Goal: Task Accomplishment & Management: Manage account settings

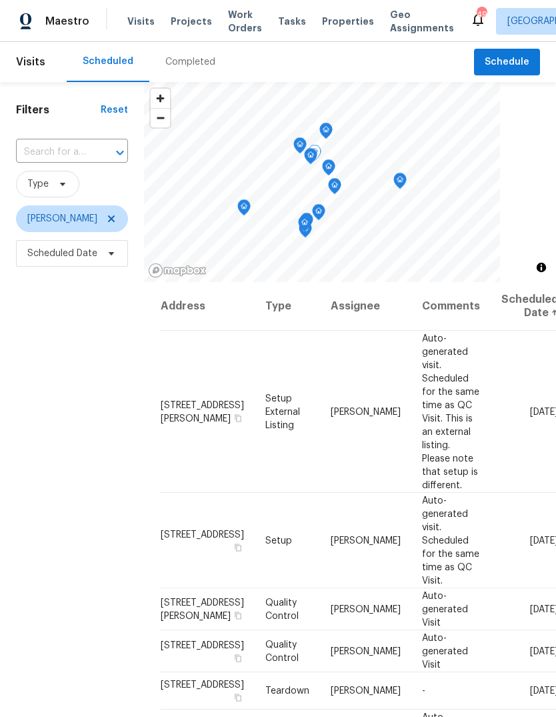
click at [0, 0] on icon at bounding box center [0, 0] width 0 height 0
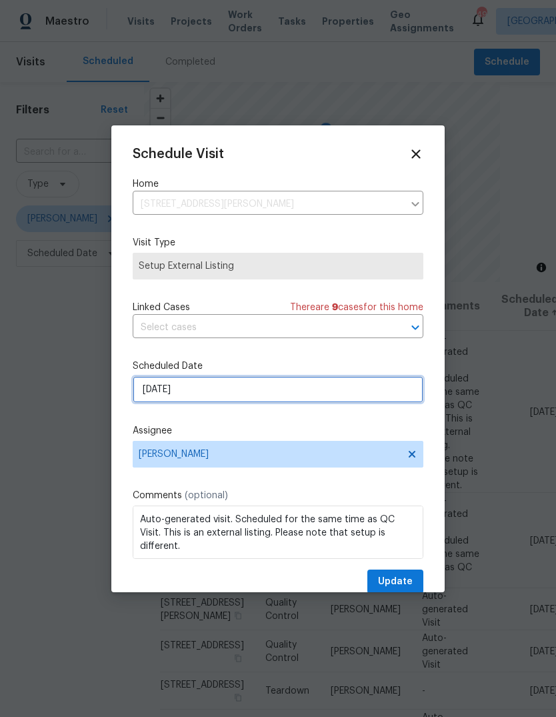
click at [205, 396] on input "9/29/2025" at bounding box center [278, 389] width 291 height 27
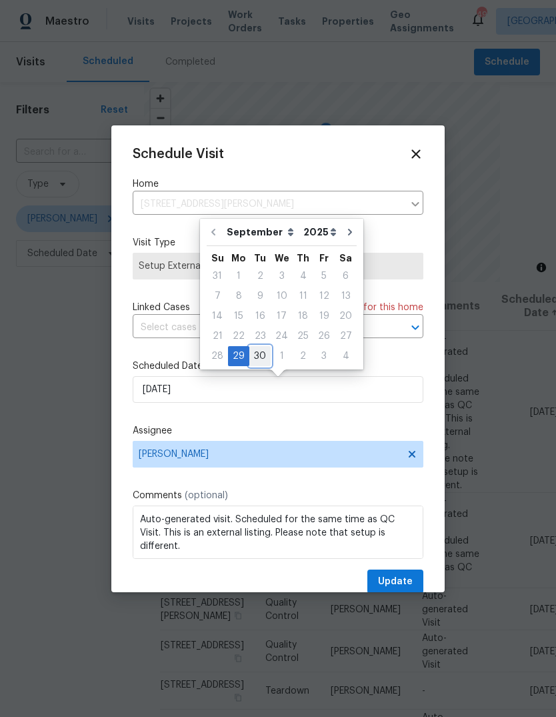
click at [257, 358] on div "30" at bounding box center [260, 356] width 21 height 19
type input "[DATE]"
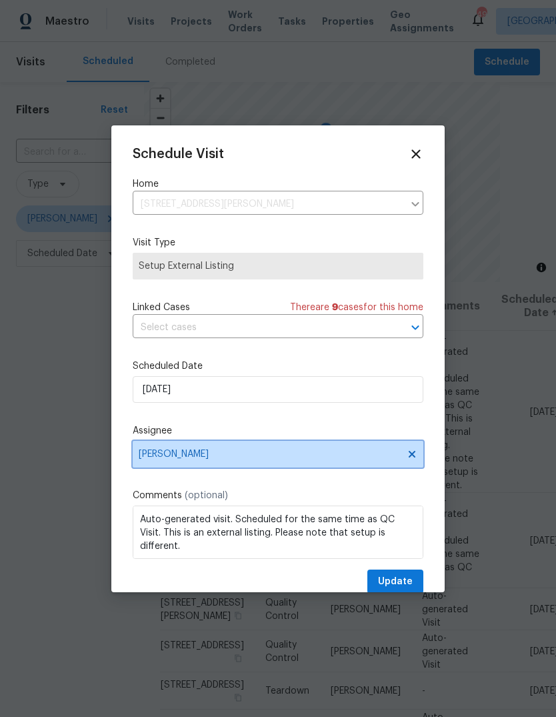
click at [326, 458] on span "[PERSON_NAME]" at bounding box center [270, 454] width 262 height 11
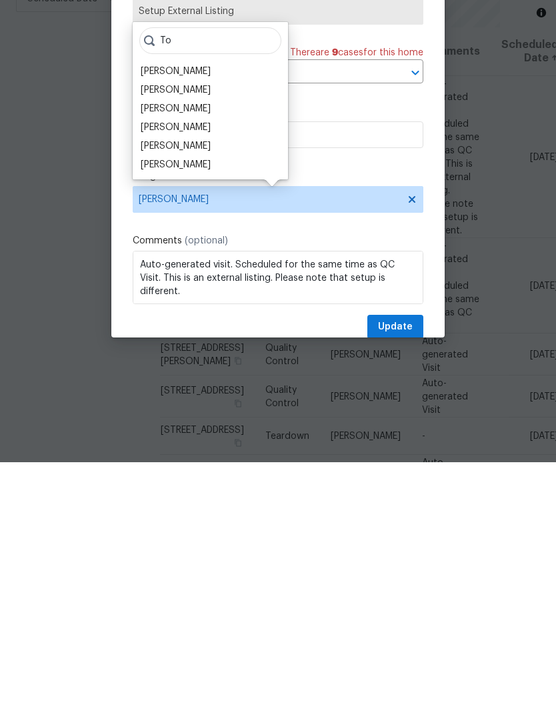
type input "To"
click at [187, 376] on div "Todd Jorgenson" at bounding box center [176, 382] width 70 height 13
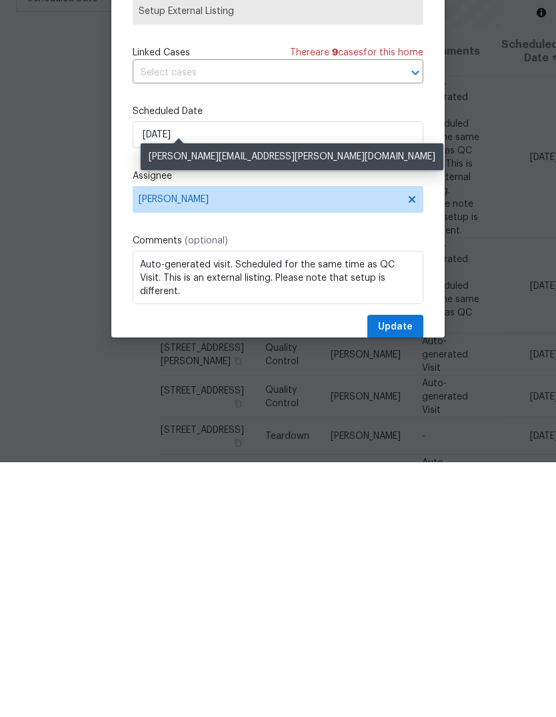
scroll to position [50, 0]
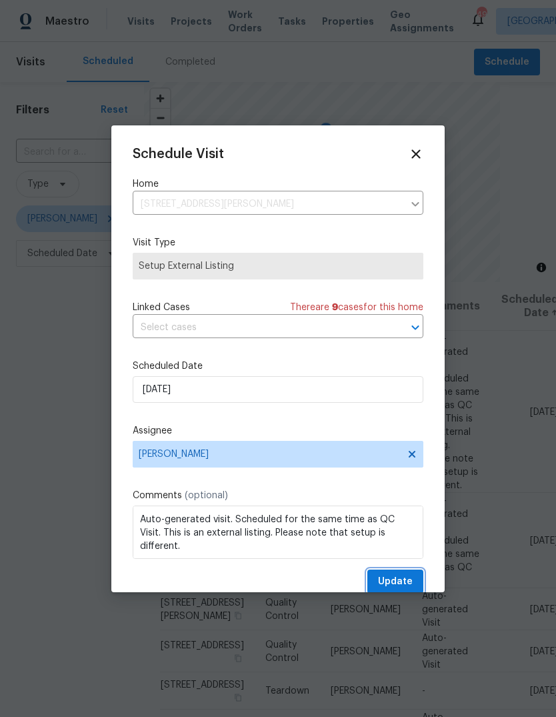
click at [396, 581] on span "Update" at bounding box center [395, 582] width 35 height 17
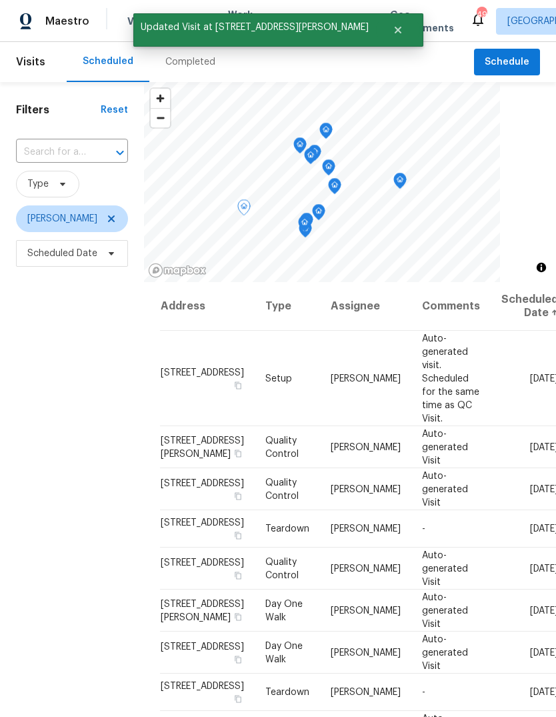
click at [0, 0] on icon at bounding box center [0, 0] width 0 height 0
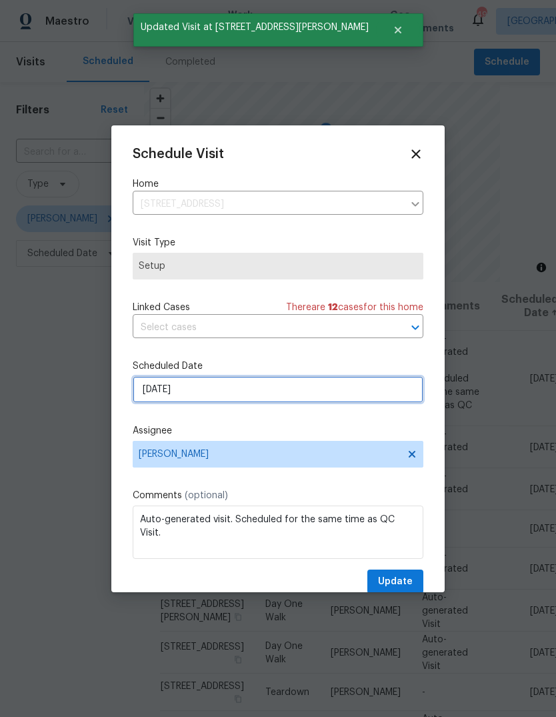
click at [214, 396] on input "[DATE]" at bounding box center [278, 389] width 291 height 27
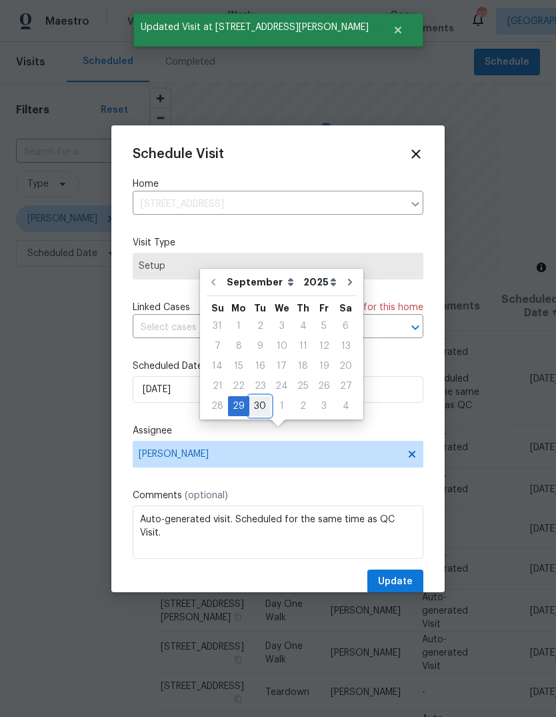
click at [262, 397] on div "30" at bounding box center [260, 406] width 21 height 19
type input "9/30/2025"
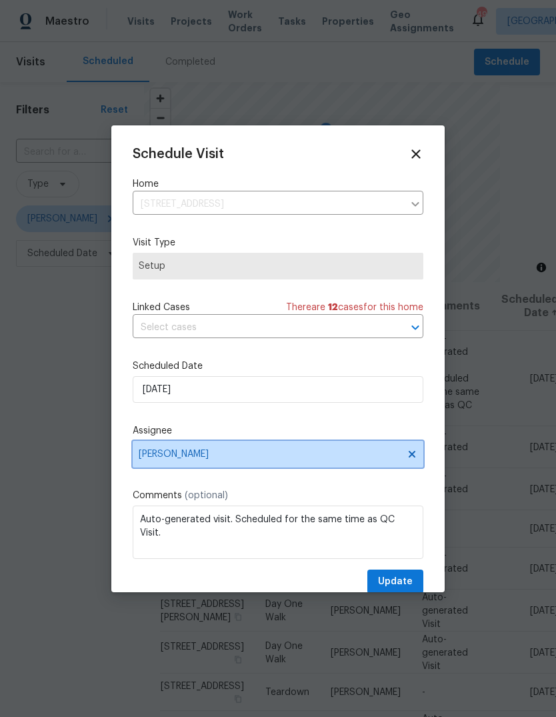
click at [245, 460] on span "[PERSON_NAME]" at bounding box center [270, 454] width 262 height 11
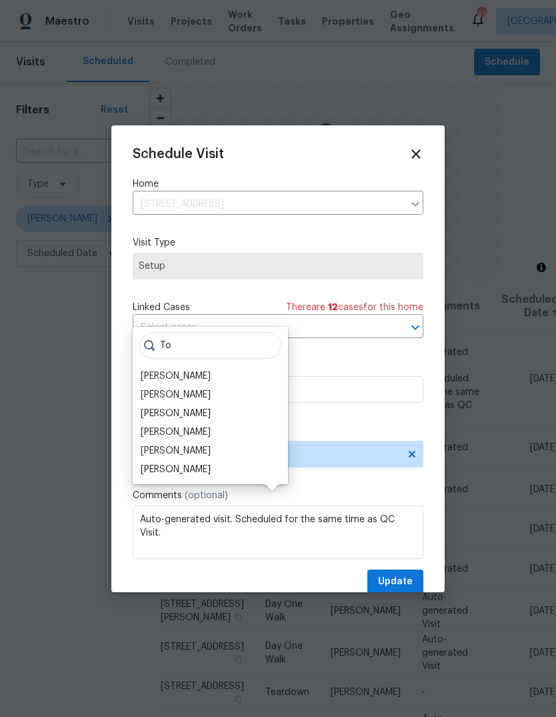
type input "To"
click at [189, 426] on div "Todd Jorgenson" at bounding box center [176, 432] width 70 height 13
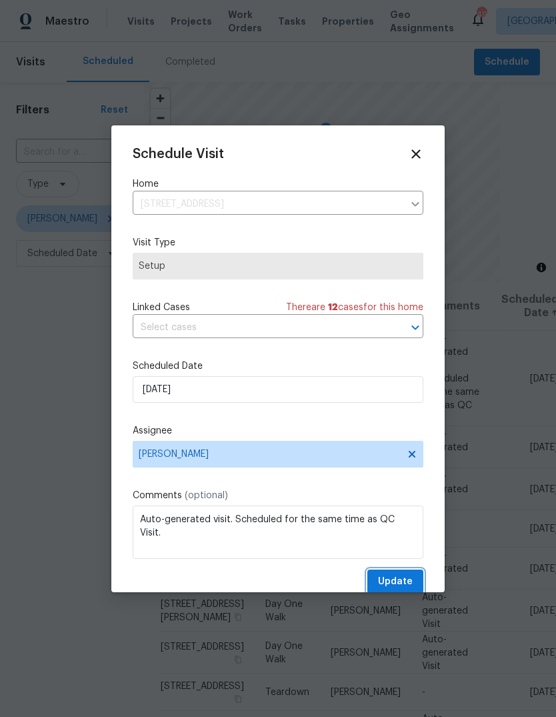
click at [394, 582] on span "Update" at bounding box center [395, 582] width 35 height 17
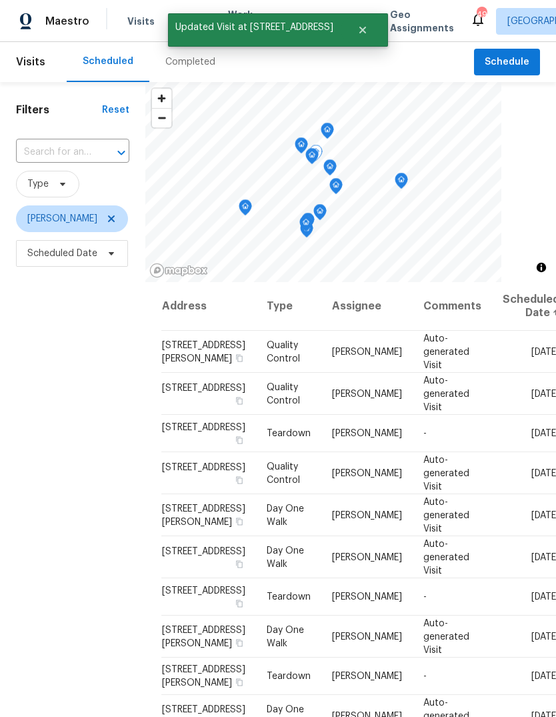
click at [0, 0] on icon at bounding box center [0, 0] width 0 height 0
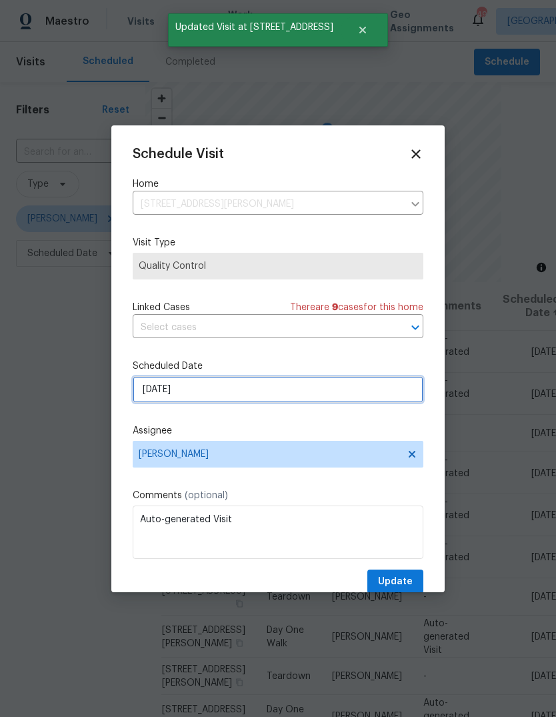
click at [194, 396] on input "[DATE]" at bounding box center [278, 389] width 291 height 27
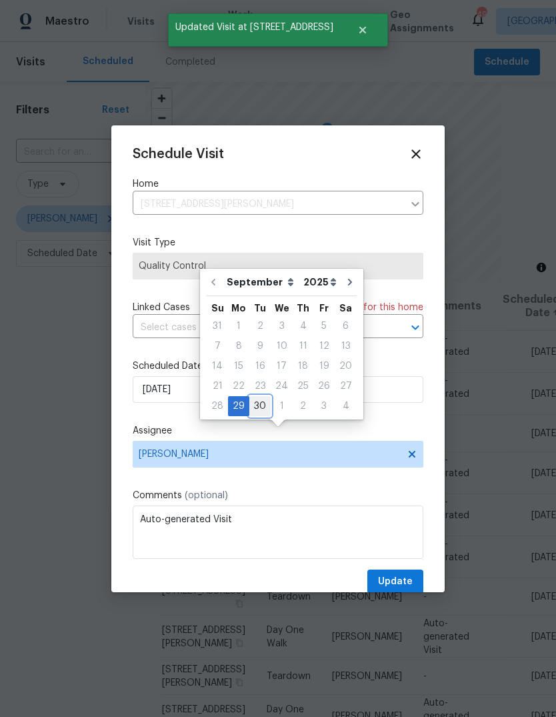
click at [259, 397] on div "30" at bounding box center [260, 406] width 21 height 19
type input "9/30/2025"
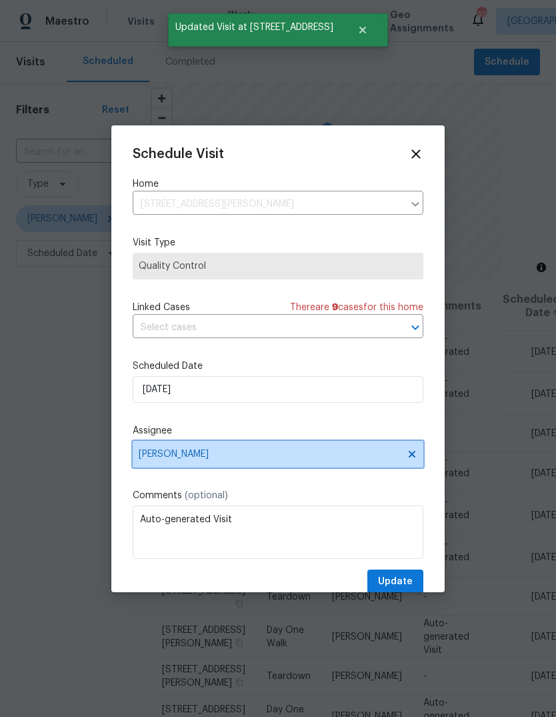
click at [249, 456] on span "[PERSON_NAME]" at bounding box center [270, 454] width 262 height 11
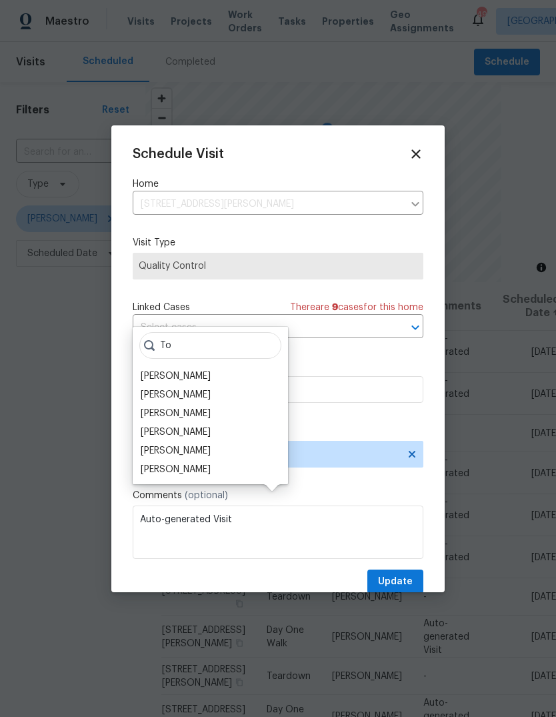
type input "To"
click at [191, 426] on div "Todd Jorgenson" at bounding box center [176, 432] width 70 height 13
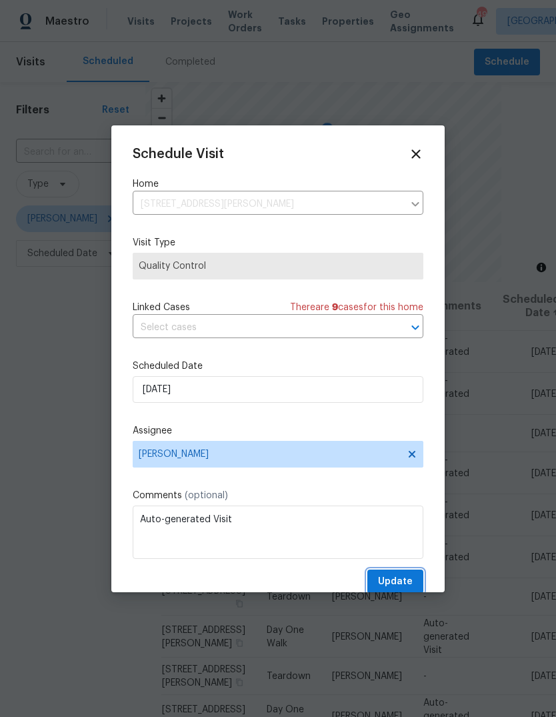
click at [394, 582] on span "Update" at bounding box center [395, 582] width 35 height 17
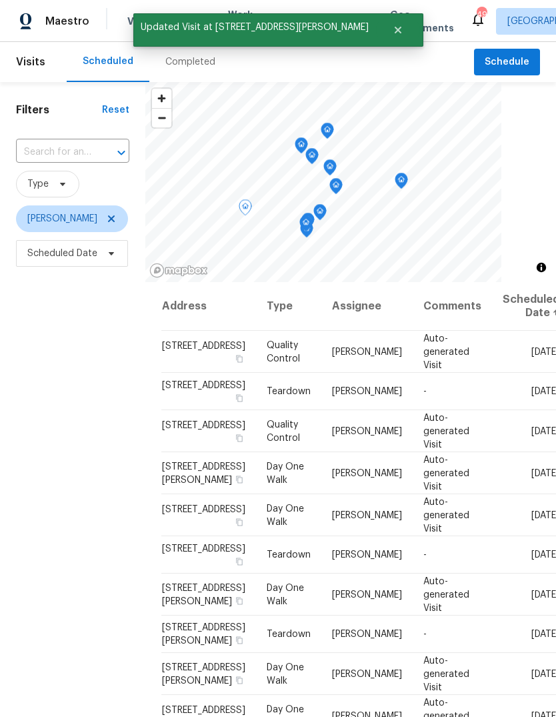
click at [0, 0] on icon at bounding box center [0, 0] width 0 height 0
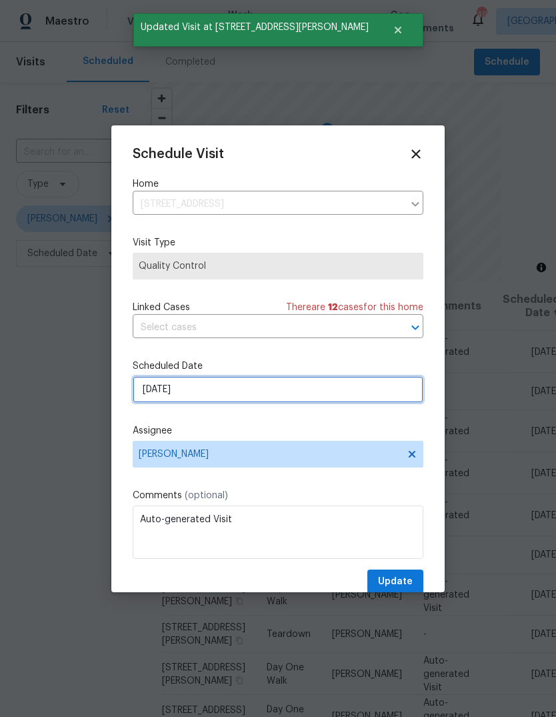
click at [199, 390] on input "[DATE]" at bounding box center [278, 389] width 291 height 27
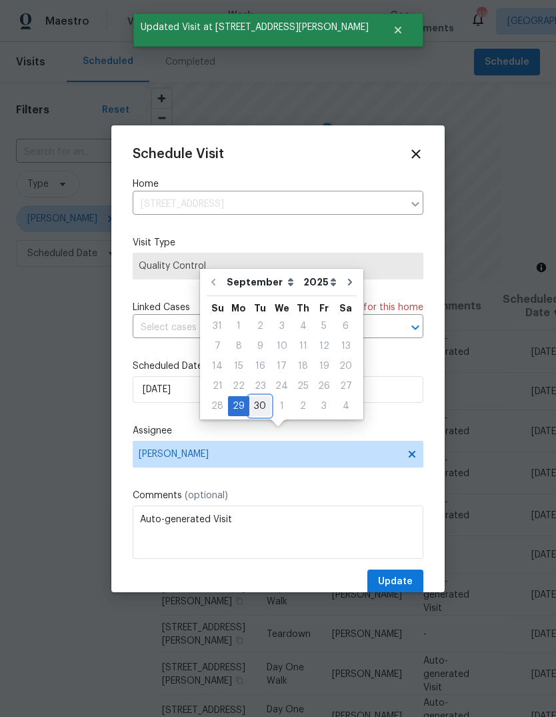
click at [260, 397] on div "30" at bounding box center [260, 406] width 21 height 19
type input "9/30/2025"
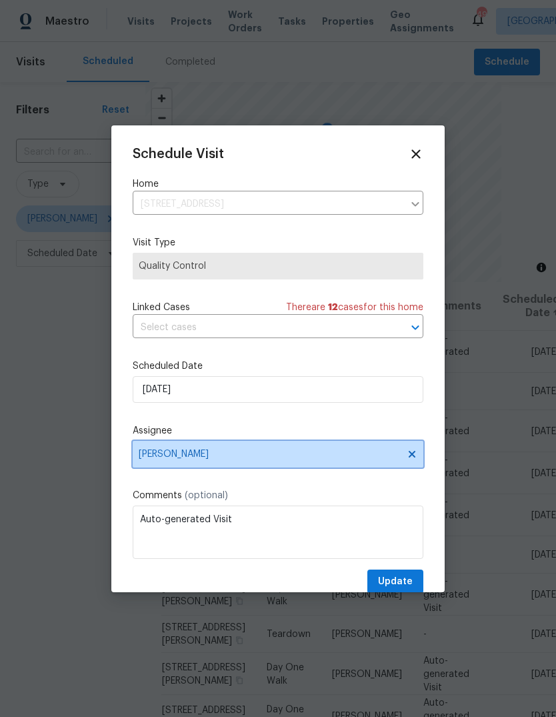
click at [238, 455] on span "[PERSON_NAME]" at bounding box center [270, 454] width 262 height 11
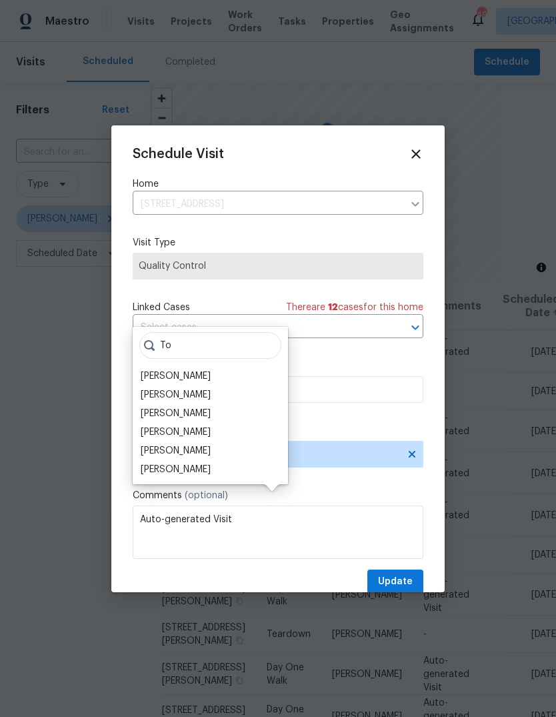
type input "To"
click at [191, 426] on div "Todd Jorgenson" at bounding box center [176, 432] width 70 height 13
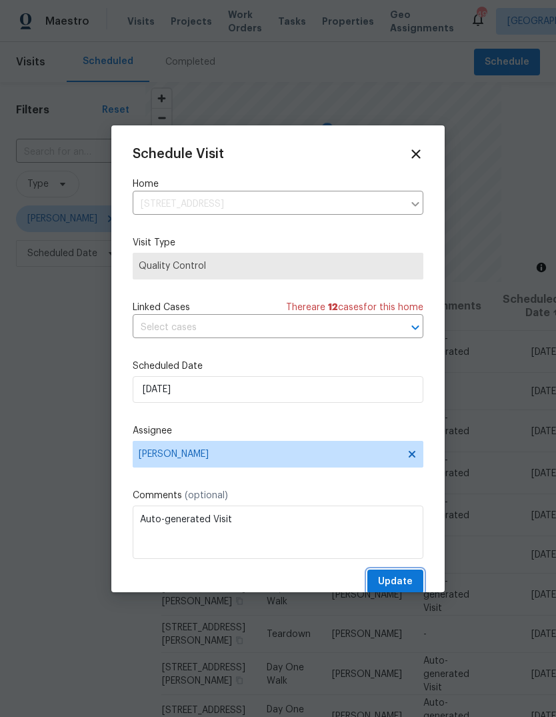
click at [402, 582] on span "Update" at bounding box center [395, 582] width 35 height 17
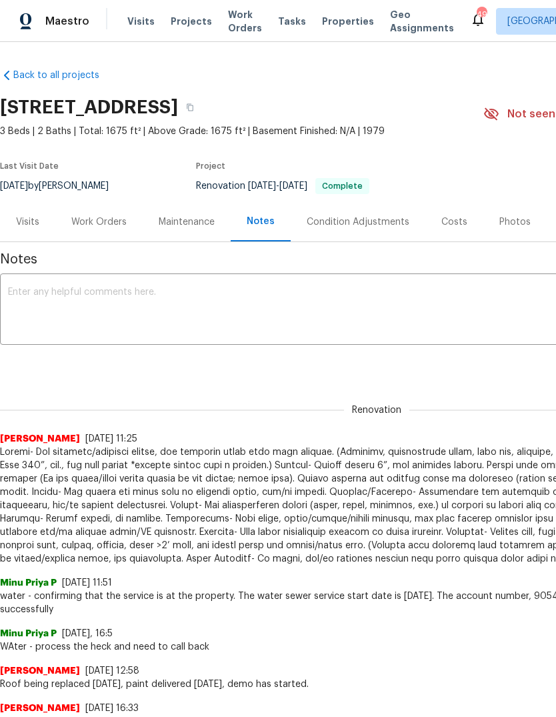
click at [144, 18] on span "Visits" at bounding box center [140, 21] width 27 height 13
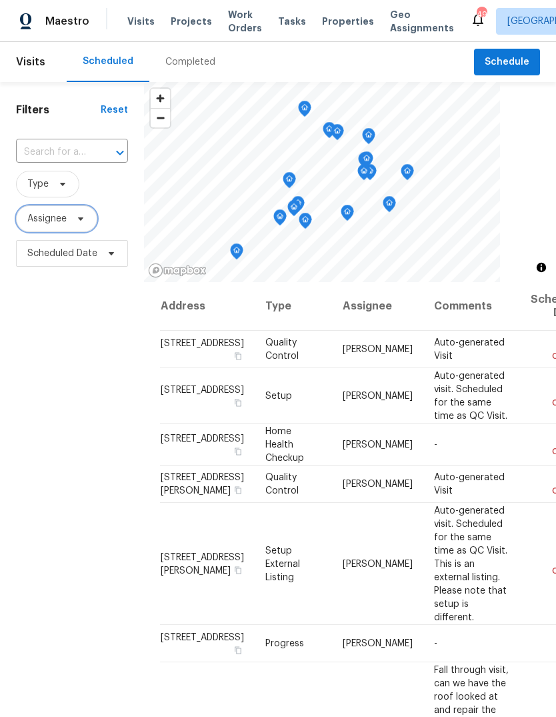
click at [79, 224] on icon at bounding box center [80, 219] width 11 height 11
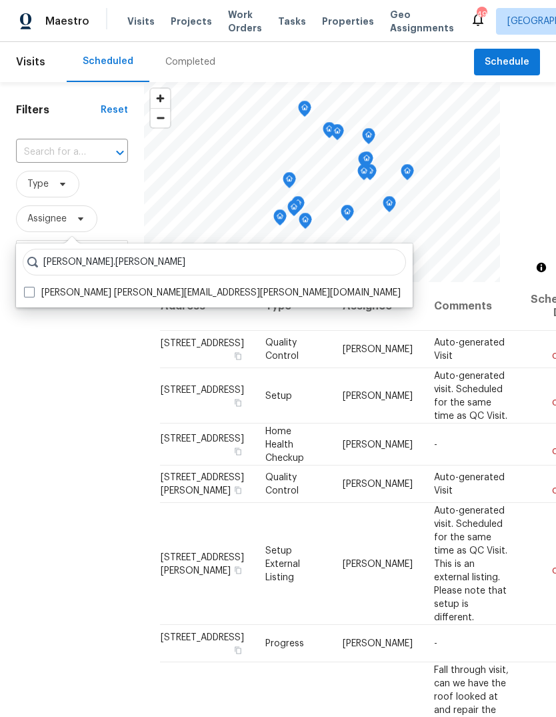
type input "Todd.jorgenson"
click at [29, 291] on span at bounding box center [29, 292] width 11 height 11
click at [29, 291] on input "Todd Jorgenson todd.jorgenson@opendoor.com" at bounding box center [28, 290] width 9 height 9
checkbox input "true"
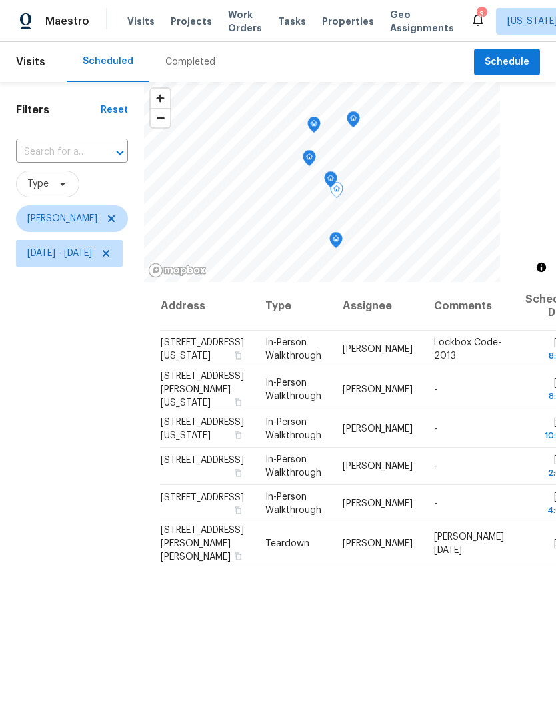
click at [0, 0] on icon at bounding box center [0, 0] width 0 height 0
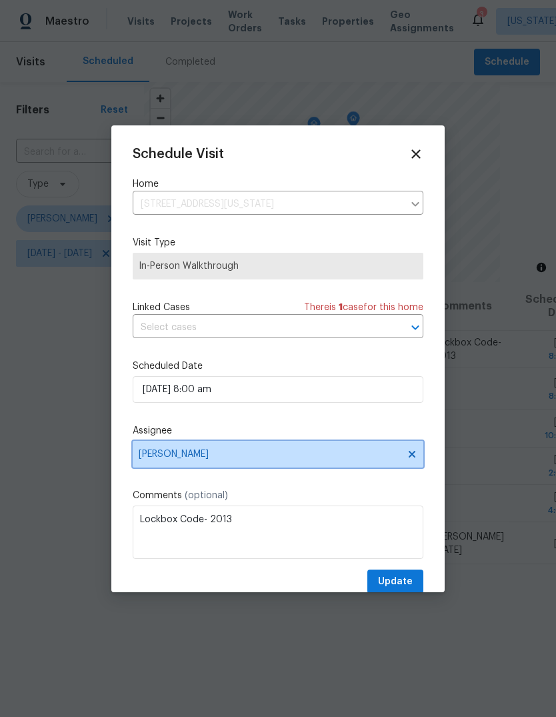
click at [230, 458] on span "[PERSON_NAME]" at bounding box center [270, 454] width 262 height 11
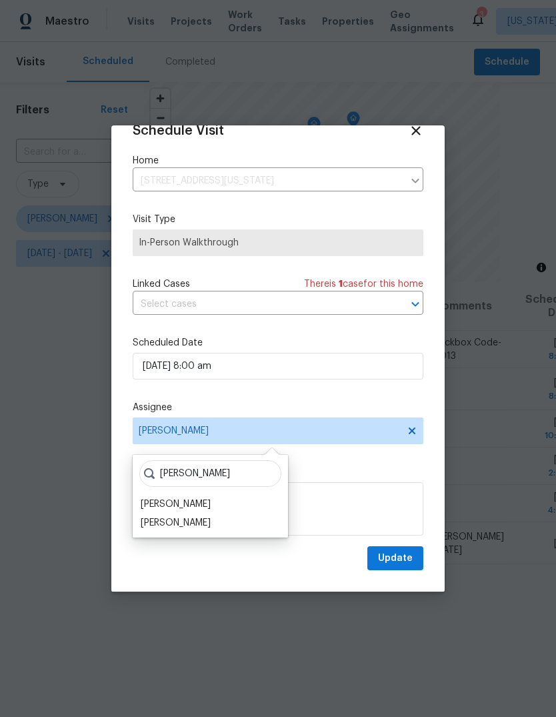
scroll to position [26, 0]
type input "[PERSON_NAME]"
click at [185, 526] on div "[PERSON_NAME]" at bounding box center [176, 522] width 70 height 13
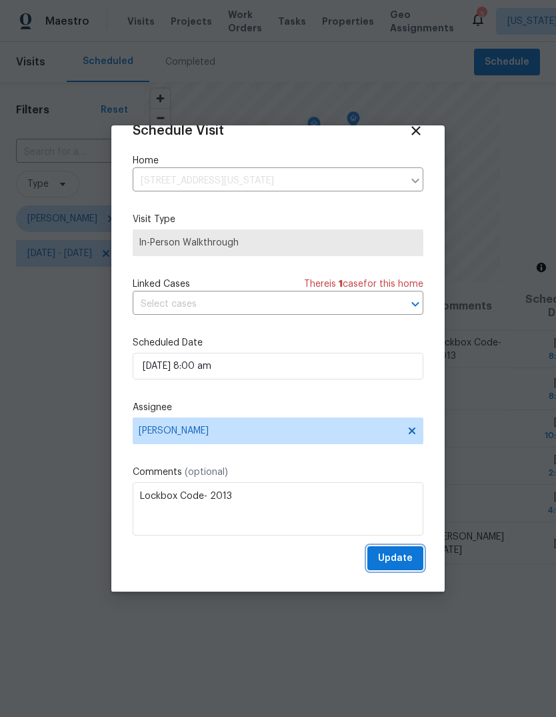
click at [394, 556] on span "Update" at bounding box center [395, 558] width 35 height 17
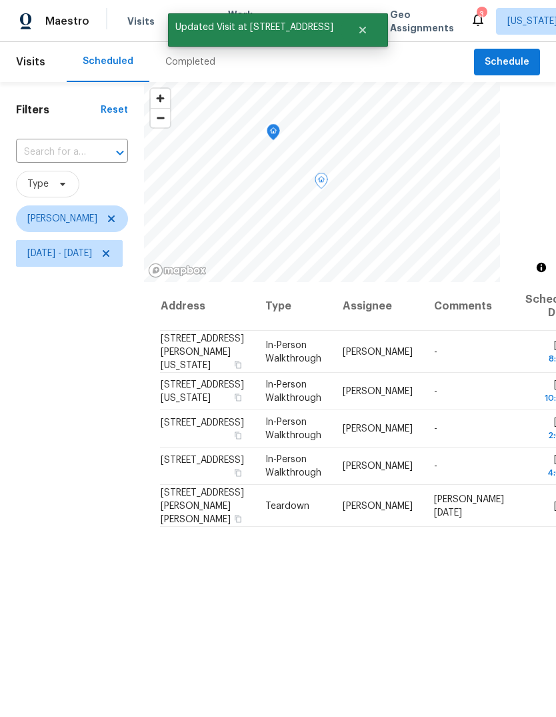
click at [0, 0] on icon at bounding box center [0, 0] width 0 height 0
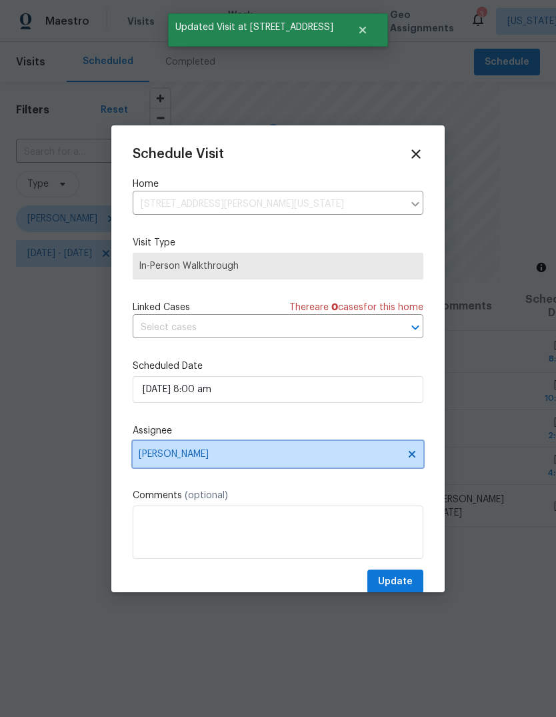
click at [209, 454] on span "[PERSON_NAME]" at bounding box center [270, 454] width 262 height 11
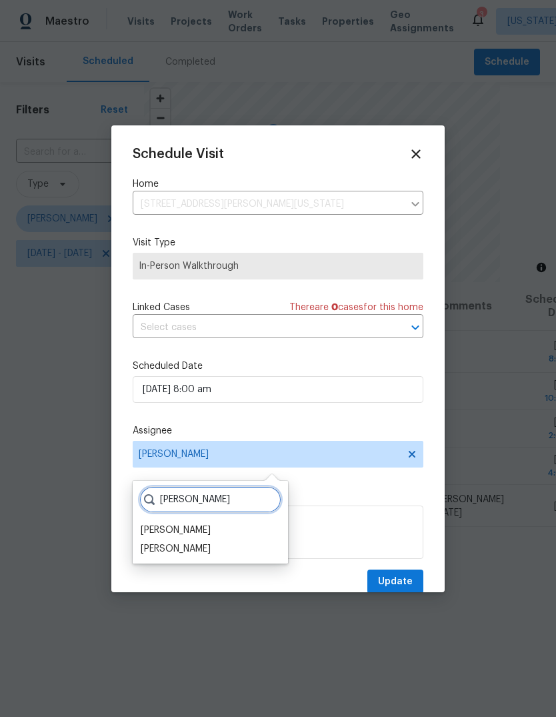
type input "[PERSON_NAME]"
click at [183, 550] on div "[PERSON_NAME]" at bounding box center [176, 548] width 70 height 13
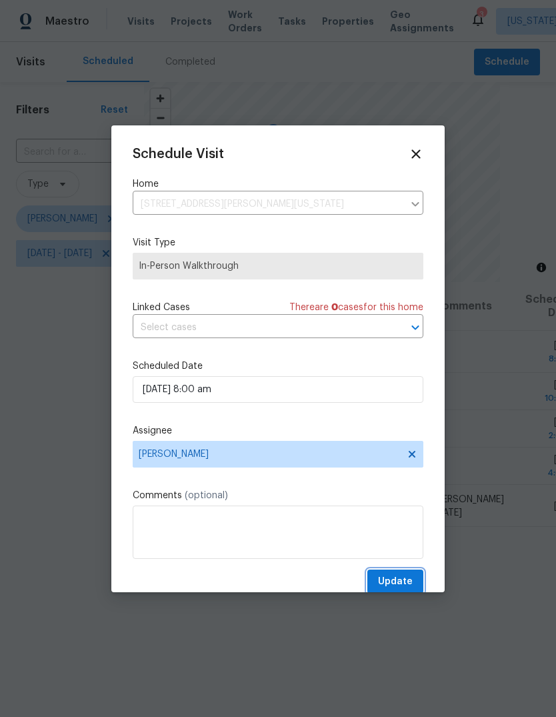
click at [395, 584] on span "Update" at bounding box center [395, 582] width 35 height 17
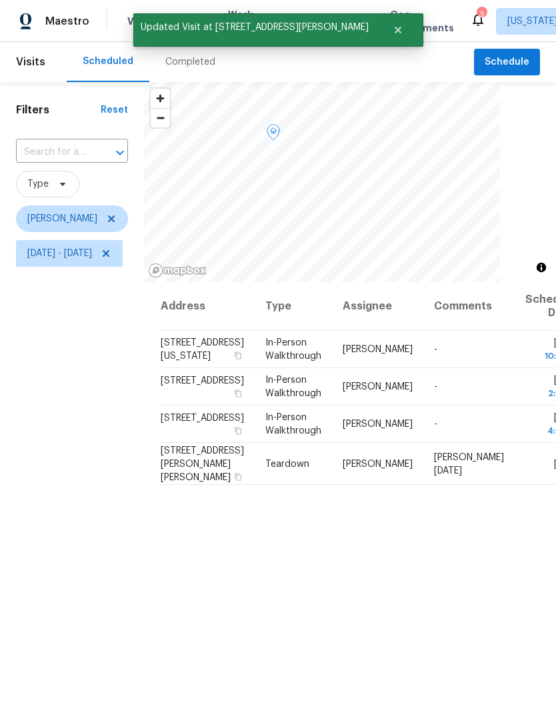
click at [0, 0] on icon at bounding box center [0, 0] width 0 height 0
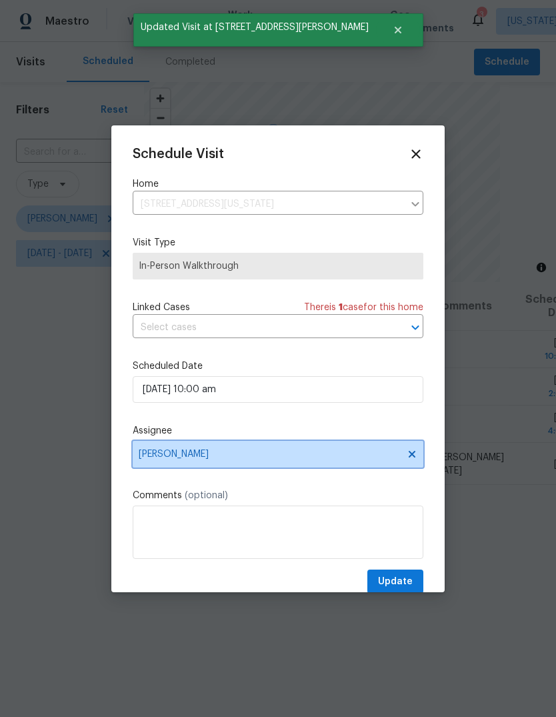
click at [204, 454] on span "Jason Leeth" at bounding box center [270, 454] width 262 height 11
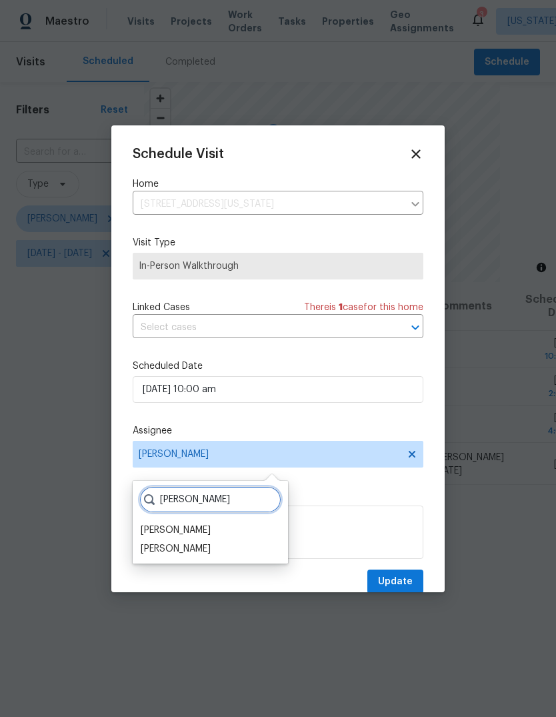
type input "Jas"
click at [191, 554] on div "[PERSON_NAME]" at bounding box center [176, 548] width 70 height 13
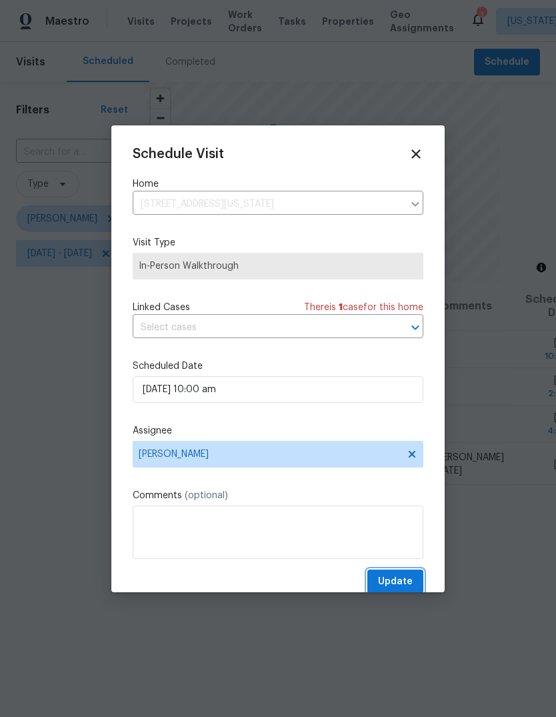
click at [398, 581] on span "Update" at bounding box center [395, 582] width 35 height 17
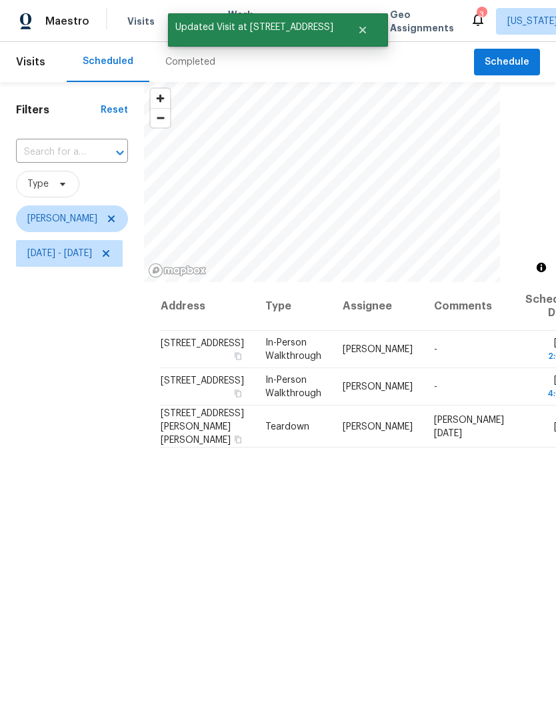
click at [0, 0] on icon at bounding box center [0, 0] width 0 height 0
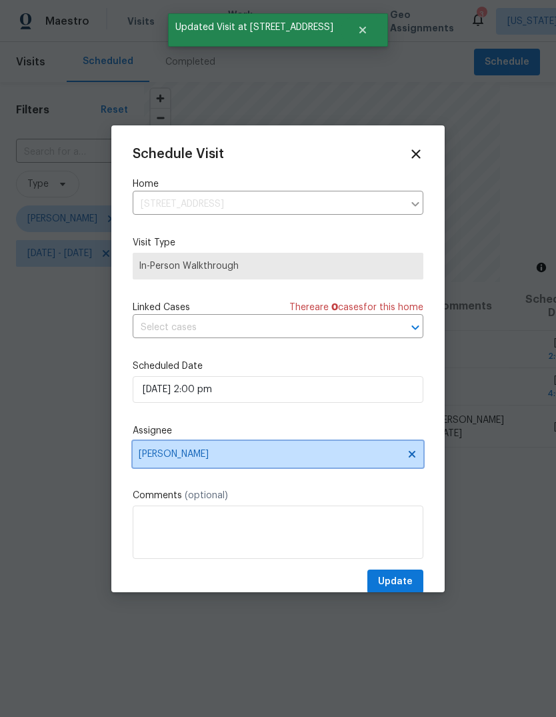
click at [209, 460] on span "Jason Leeth" at bounding box center [270, 454] width 262 height 11
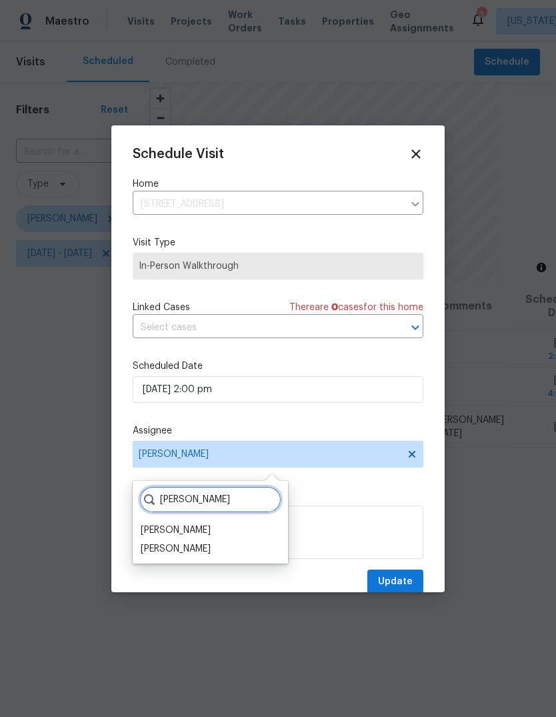
type input "Jas"
click at [187, 554] on div "[PERSON_NAME]" at bounding box center [176, 548] width 70 height 13
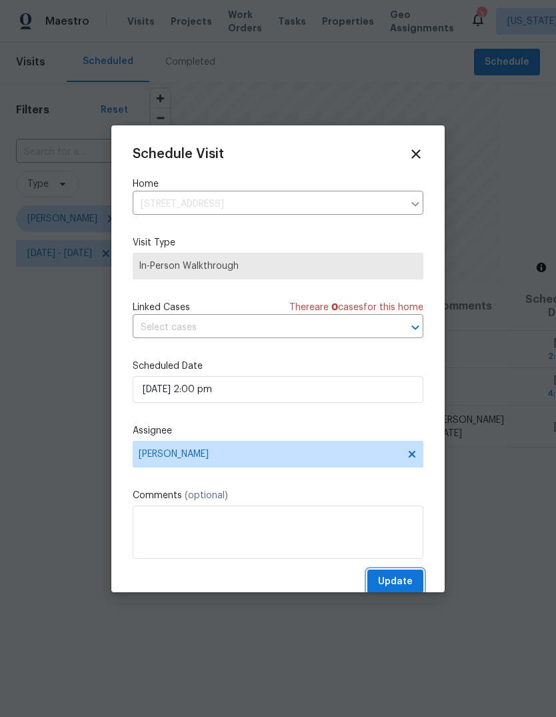
click at [396, 580] on span "Update" at bounding box center [395, 582] width 35 height 17
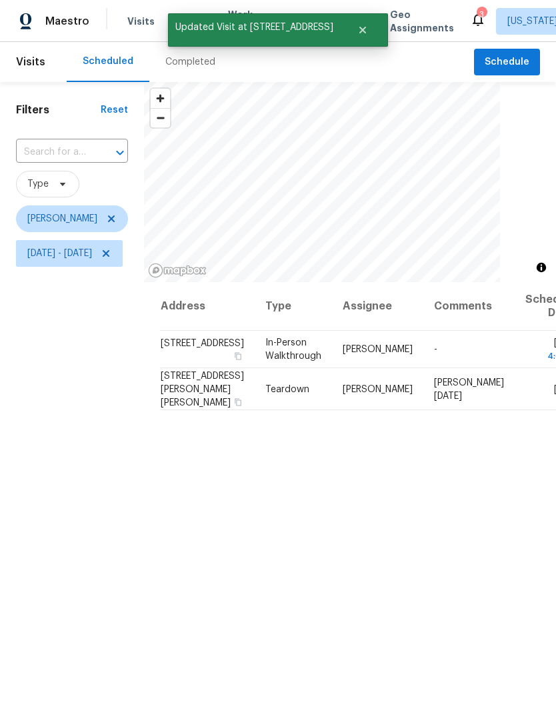
click at [0, 0] on icon at bounding box center [0, 0] width 0 height 0
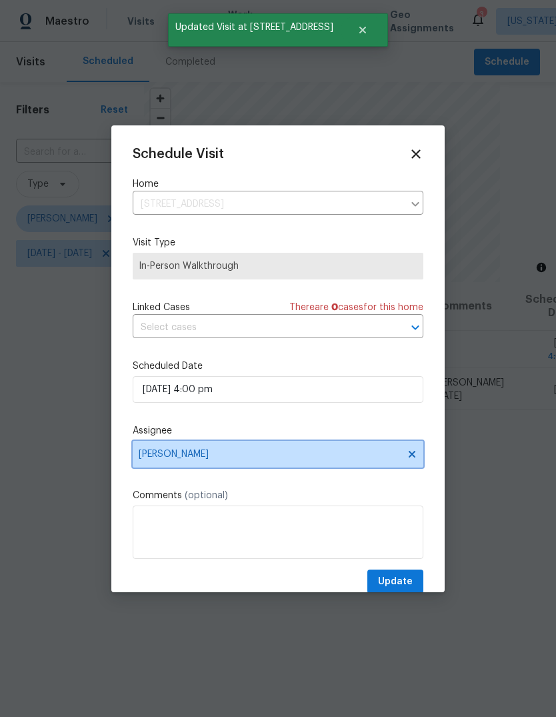
click at [217, 460] on span "Jason Leeth" at bounding box center [270, 454] width 262 height 11
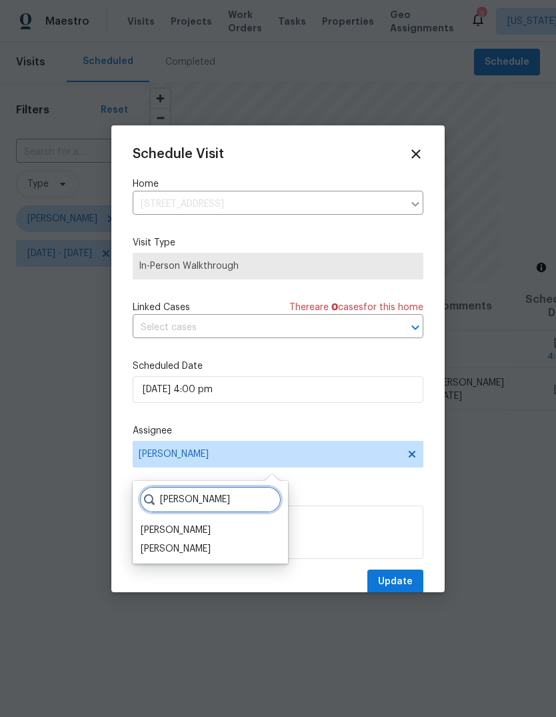
type input "Jas"
click at [197, 550] on div "[PERSON_NAME]" at bounding box center [176, 548] width 70 height 13
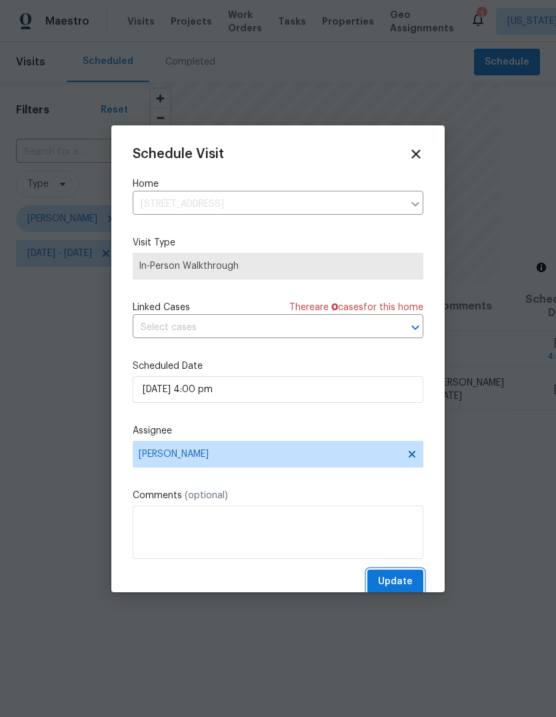
click at [398, 586] on span "Update" at bounding box center [395, 582] width 35 height 17
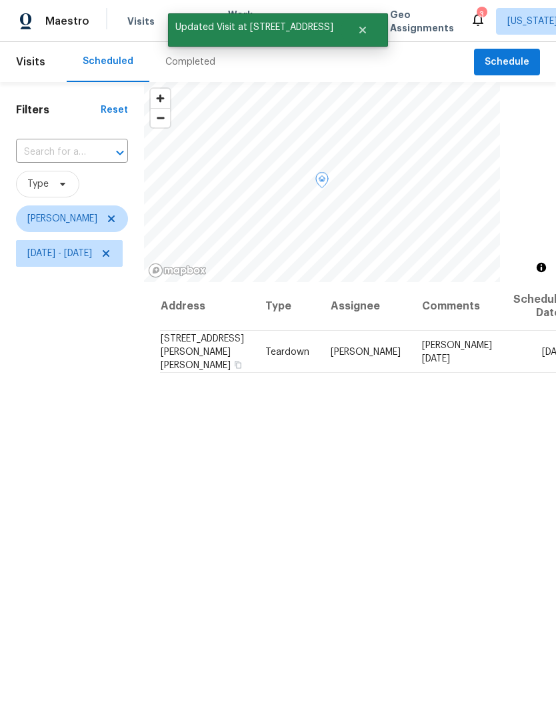
click at [0, 0] on icon at bounding box center [0, 0] width 0 height 0
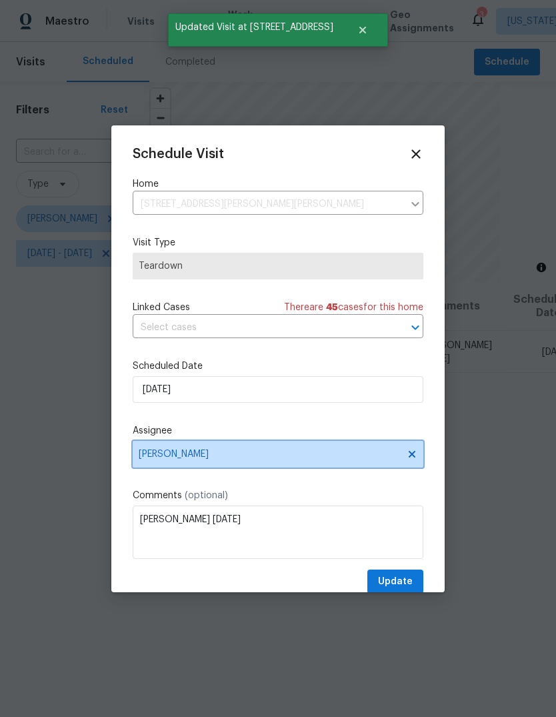
click at [204, 460] on span "Jason Leeth" at bounding box center [270, 454] width 262 height 11
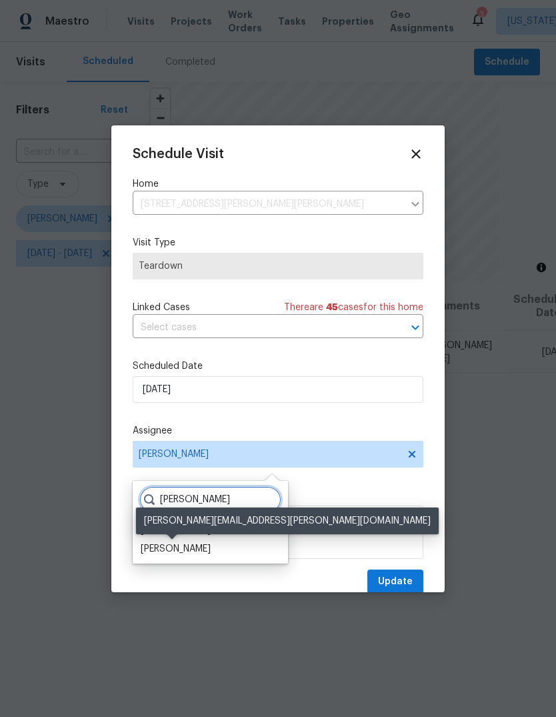
type input "Jas"
click at [191, 552] on div "[PERSON_NAME]" at bounding box center [176, 548] width 70 height 13
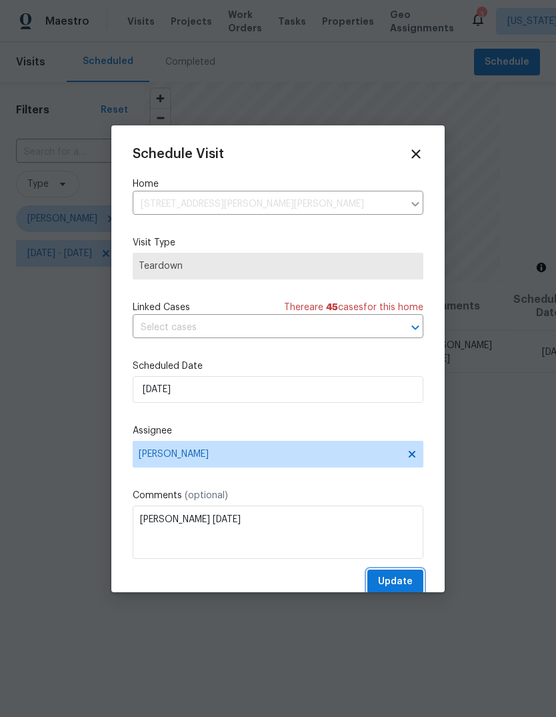
click at [400, 585] on span "Update" at bounding box center [395, 582] width 35 height 17
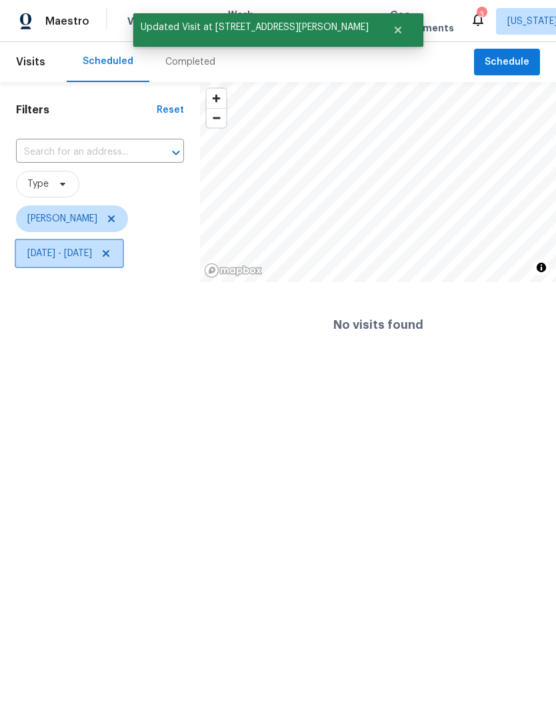
click at [111, 257] on icon at bounding box center [106, 253] width 11 height 11
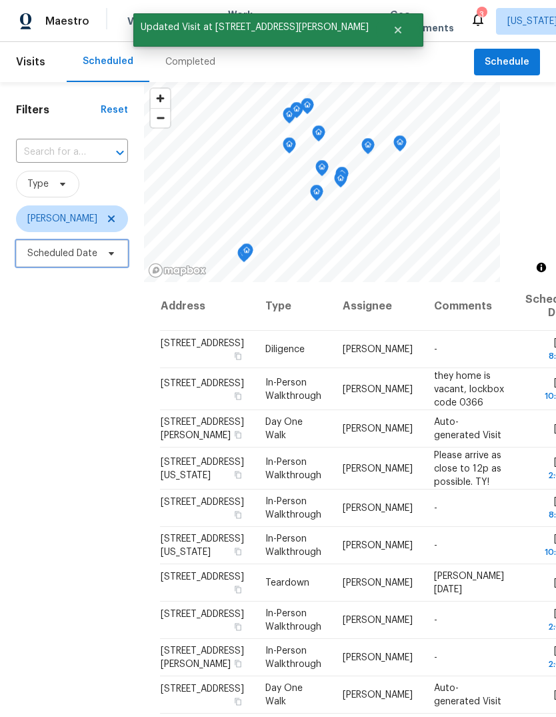
click at [91, 256] on span "Scheduled Date" at bounding box center [62, 253] width 70 height 13
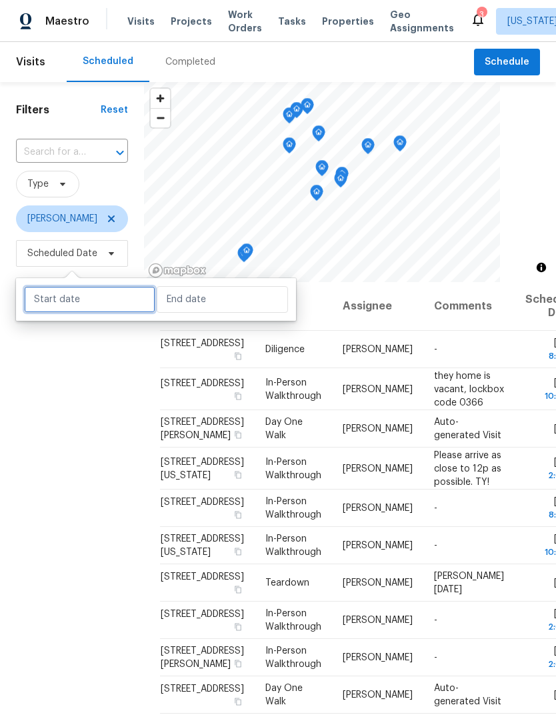
click at [87, 304] on input "text" at bounding box center [89, 299] width 131 height 27
select select "8"
select select "2025"
select select "9"
select select "2025"
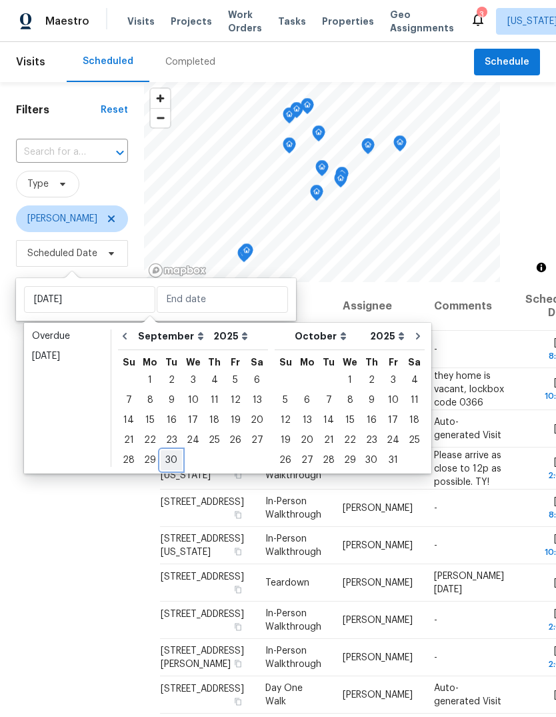
click at [172, 458] on div "30" at bounding box center [171, 460] width 21 height 19
type input "Tue, Sep 30"
click at [361, 384] on div "2" at bounding box center [371, 380] width 21 height 19
type input "Thu, Oct 02"
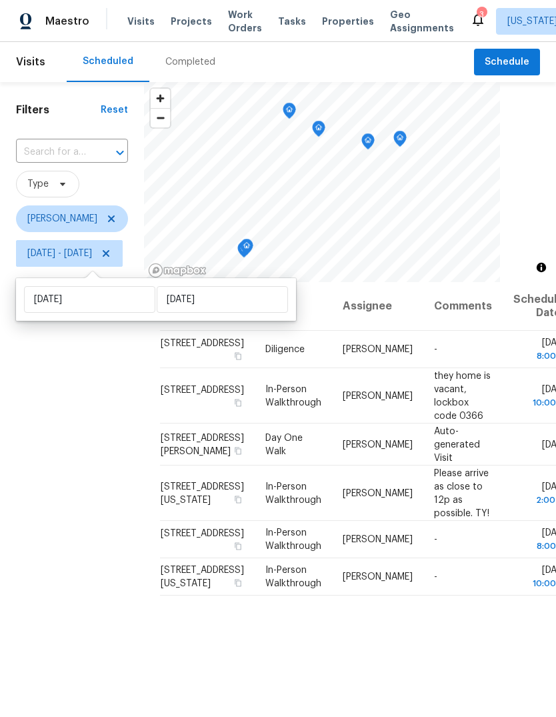
click at [144, 563] on div "Filters Reset ​ Type Jason Leeth Tue, Sep 30 - Thu, Oct 02" at bounding box center [72, 469] width 144 height 774
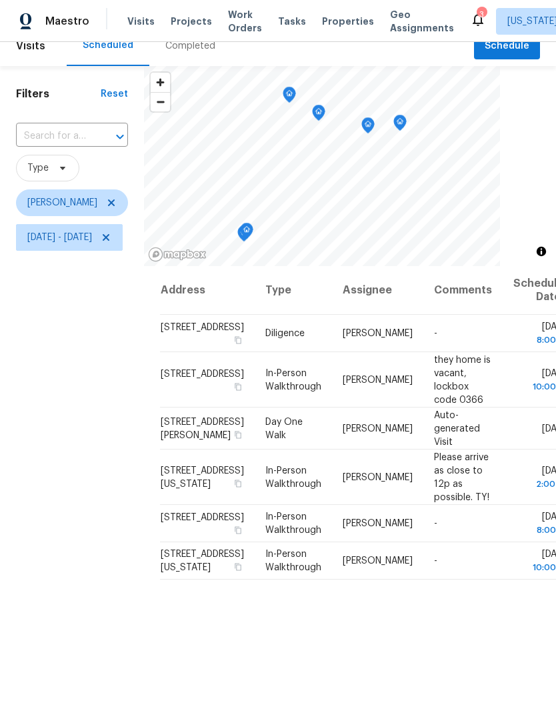
scroll to position [37, 0]
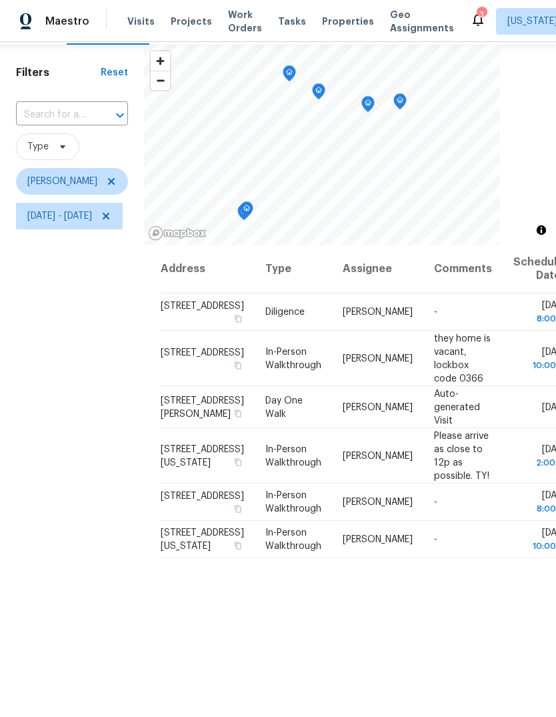
click at [434, 480] on span "Please arrive as close to 12p as possible. TY!" at bounding box center [461, 455] width 55 height 49
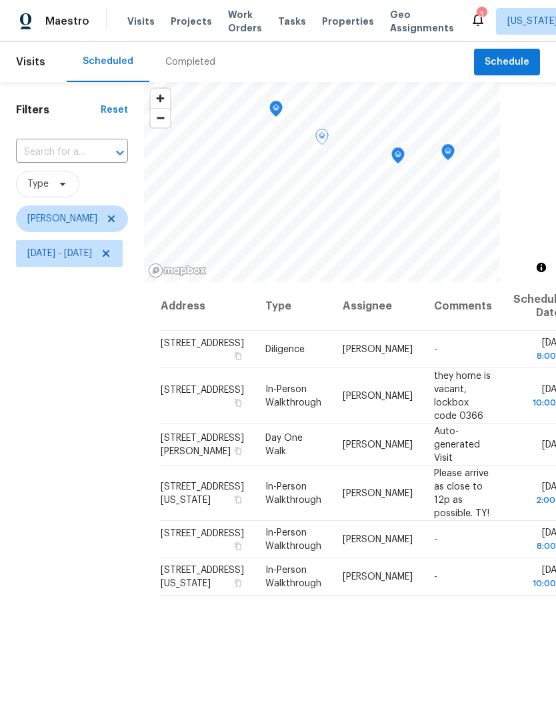
click at [404, 158] on icon "Map marker" at bounding box center [398, 155] width 12 height 15
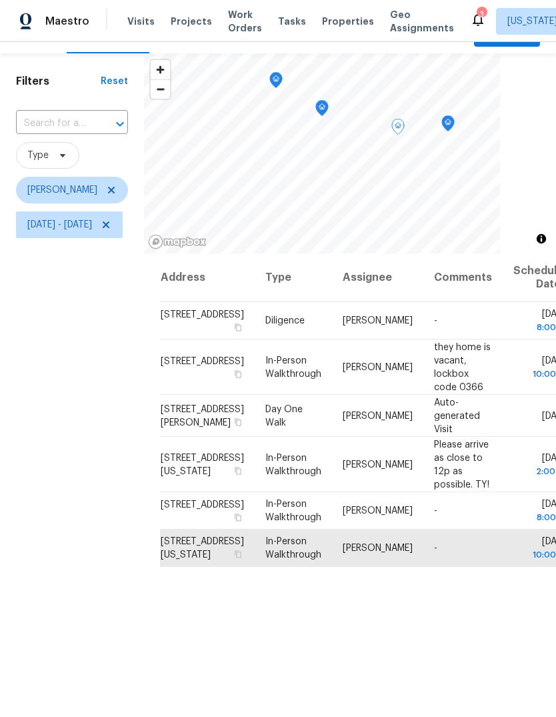
scroll to position [25, 0]
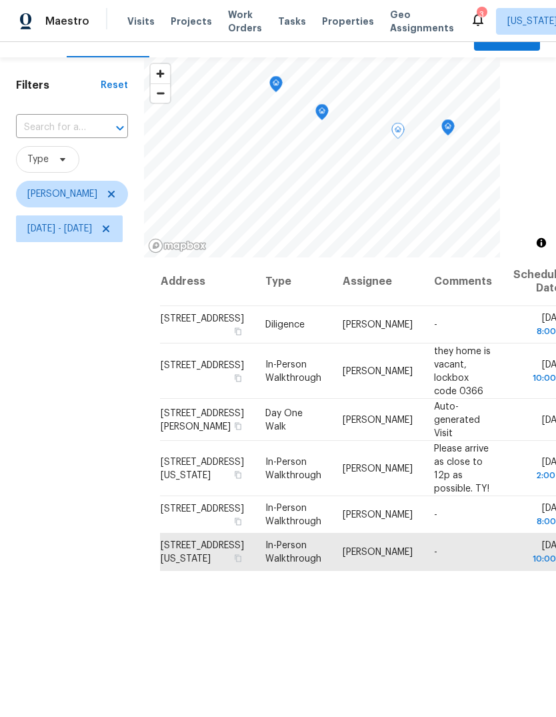
click at [454, 125] on icon "Map marker" at bounding box center [448, 127] width 12 height 15
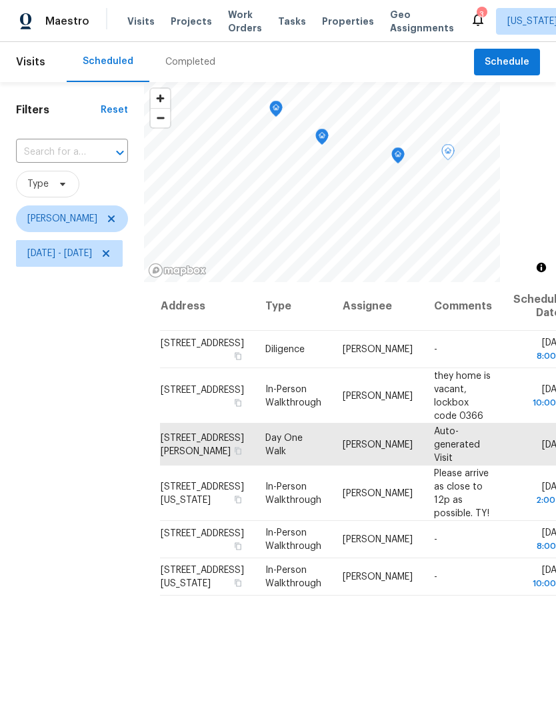
scroll to position [0, 0]
